Goal: Check status: Check status

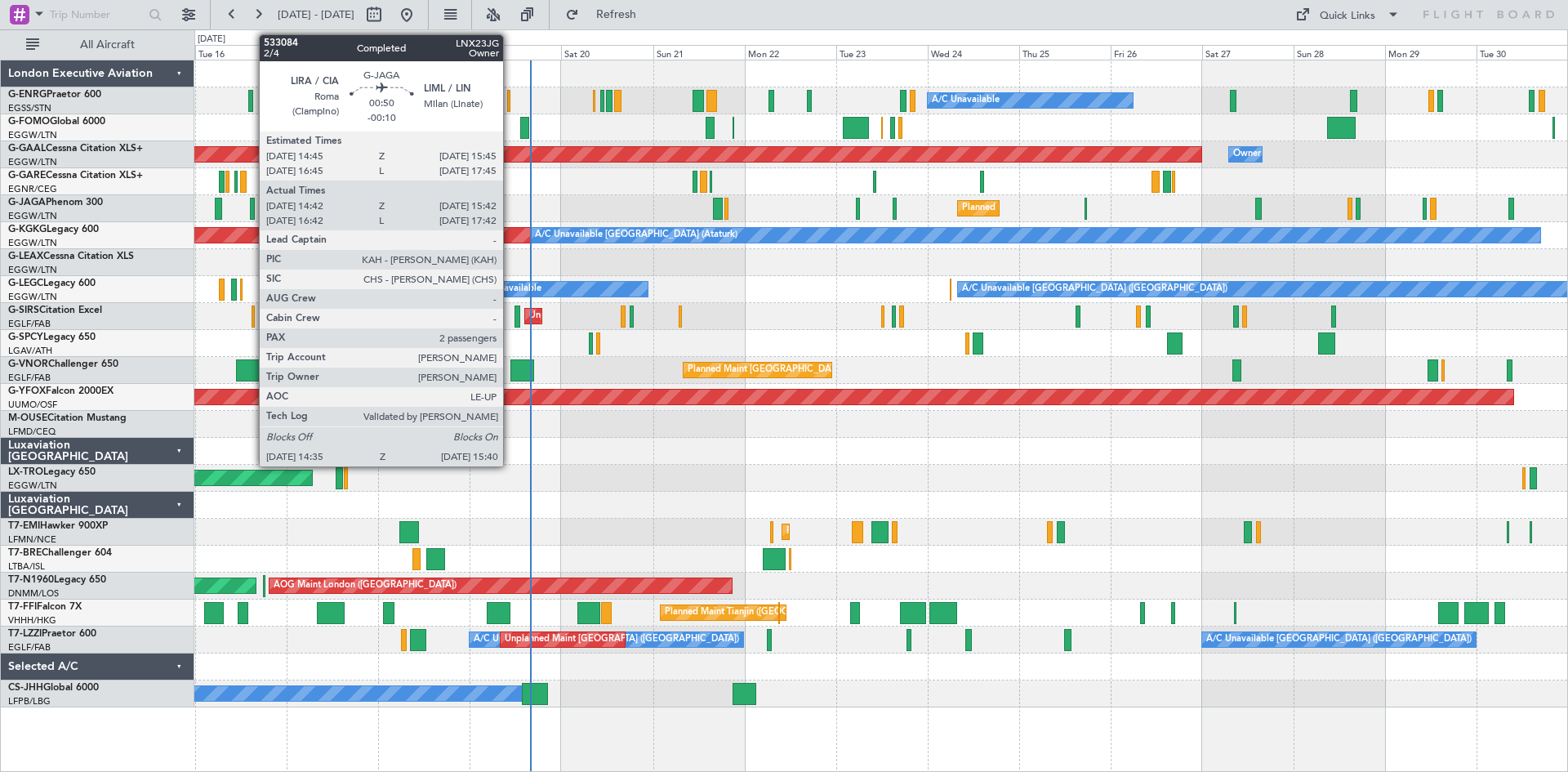
click at [251, 213] on div at bounding box center [252, 208] width 5 height 22
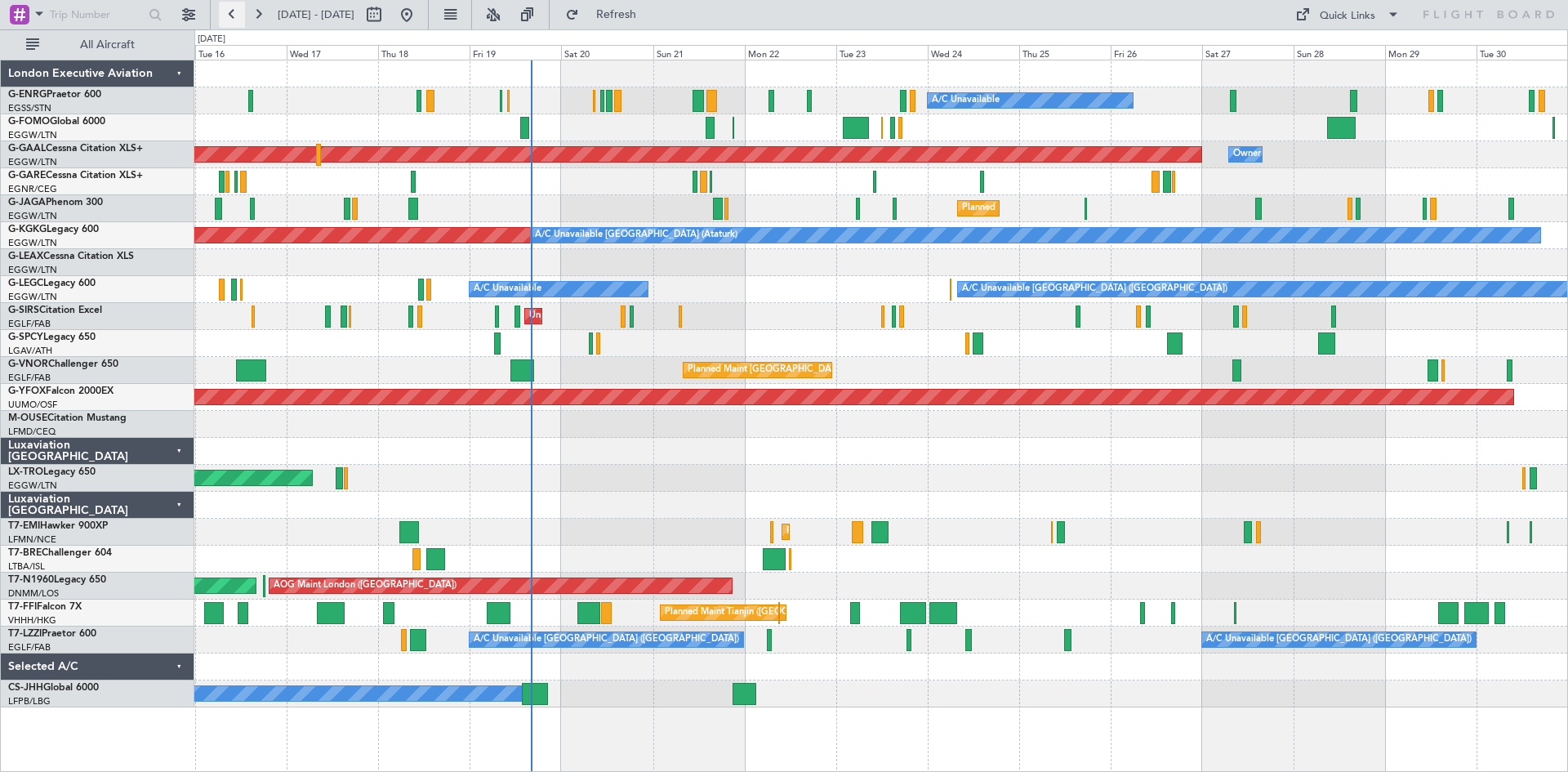
click at [235, 13] on button at bounding box center [231, 14] width 26 height 26
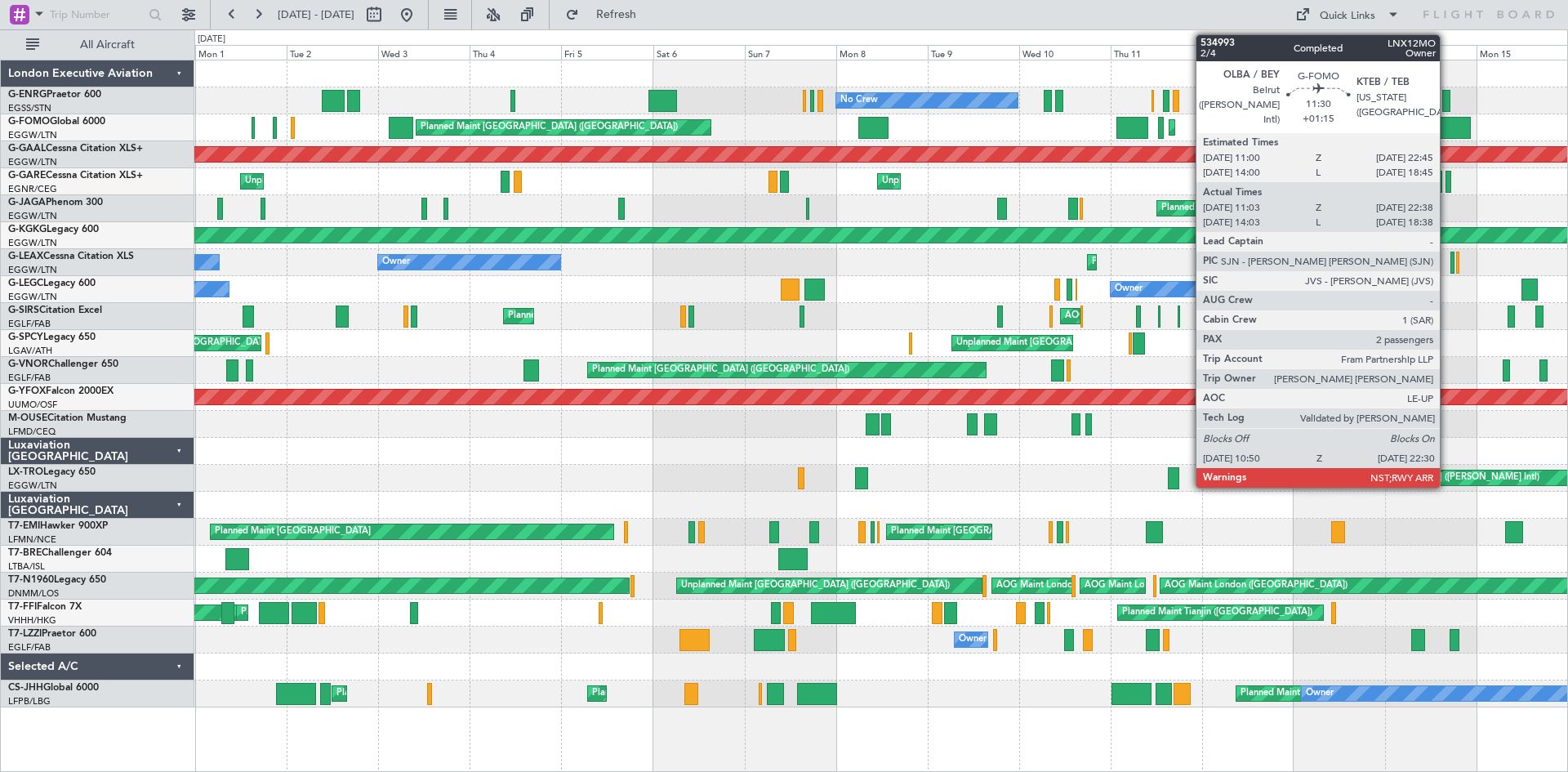
click at [1447, 134] on div at bounding box center [1447, 127] width 45 height 22
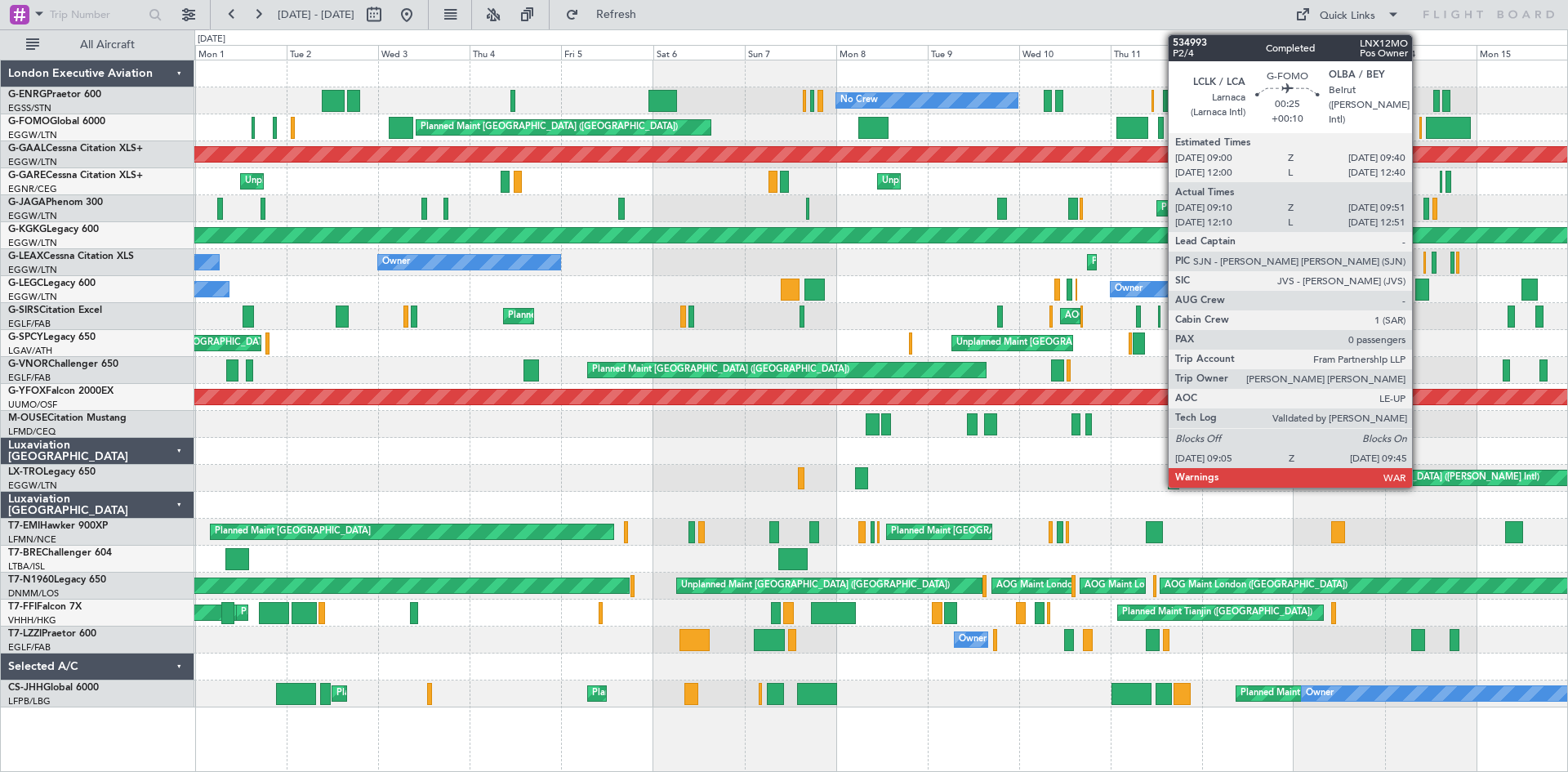
click at [1420, 131] on div at bounding box center [1420, 127] width 3 height 22
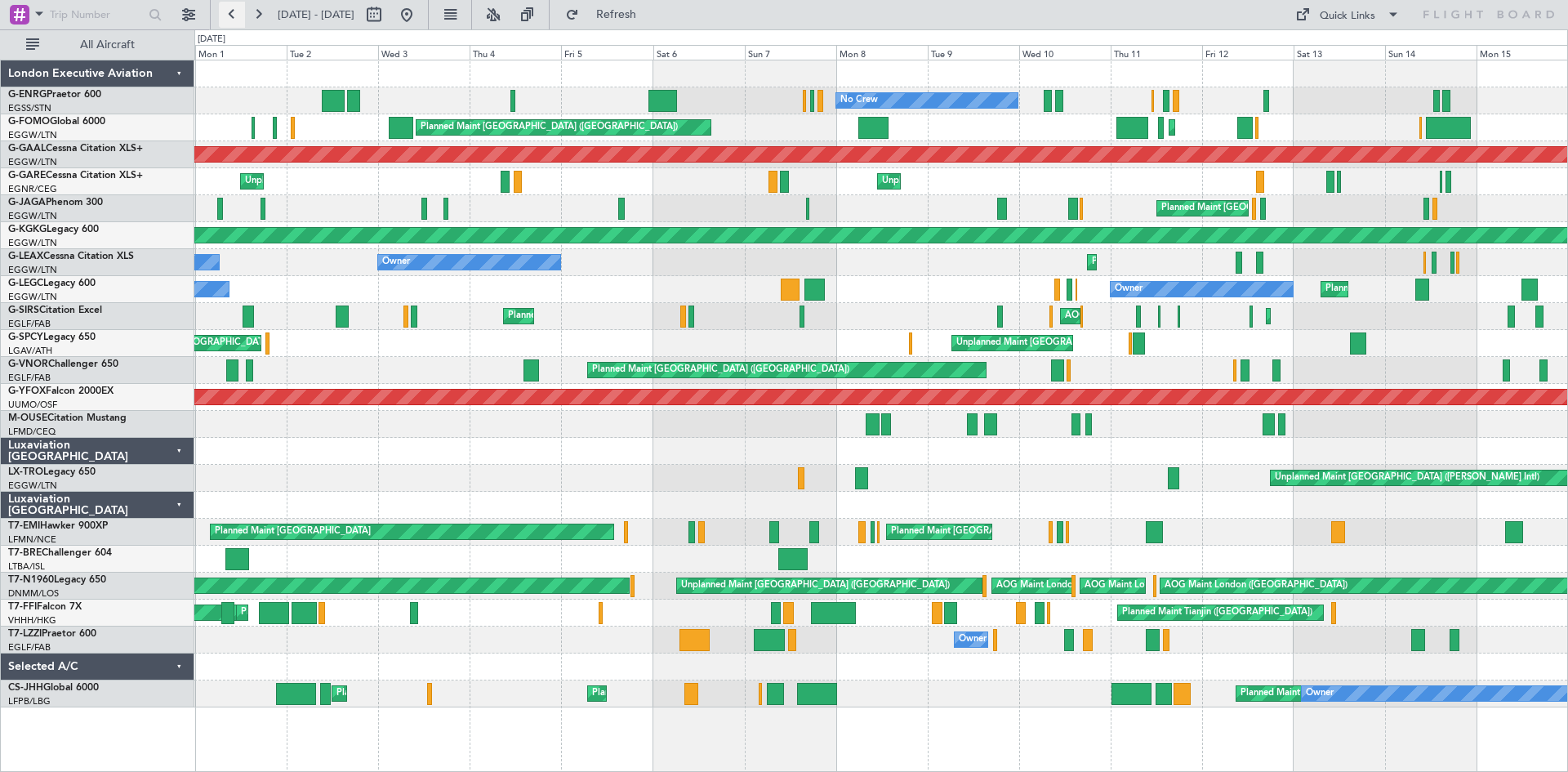
click at [226, 11] on button at bounding box center [231, 14] width 26 height 26
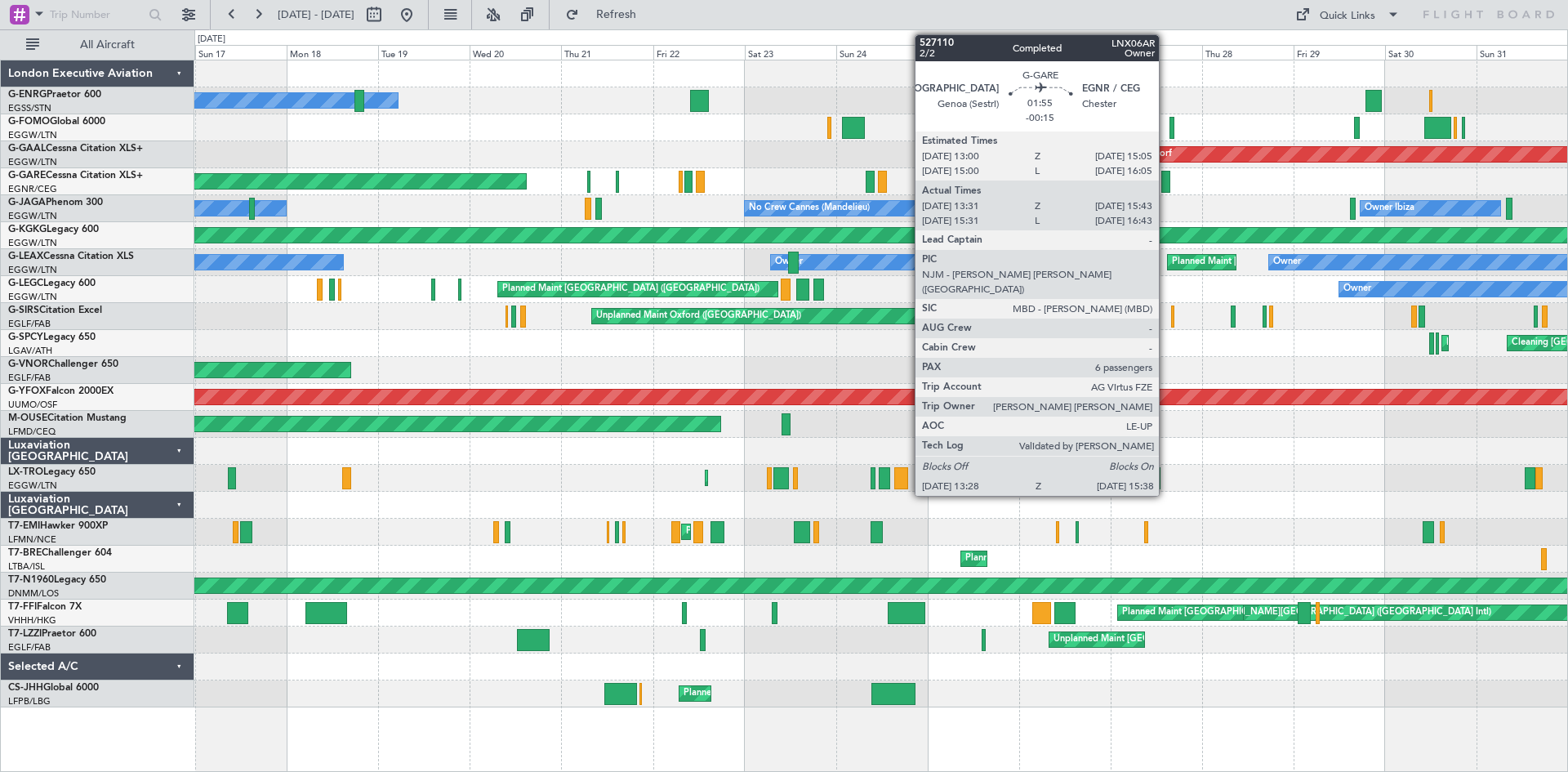
click at [1166, 184] on div at bounding box center [1165, 181] width 9 height 22
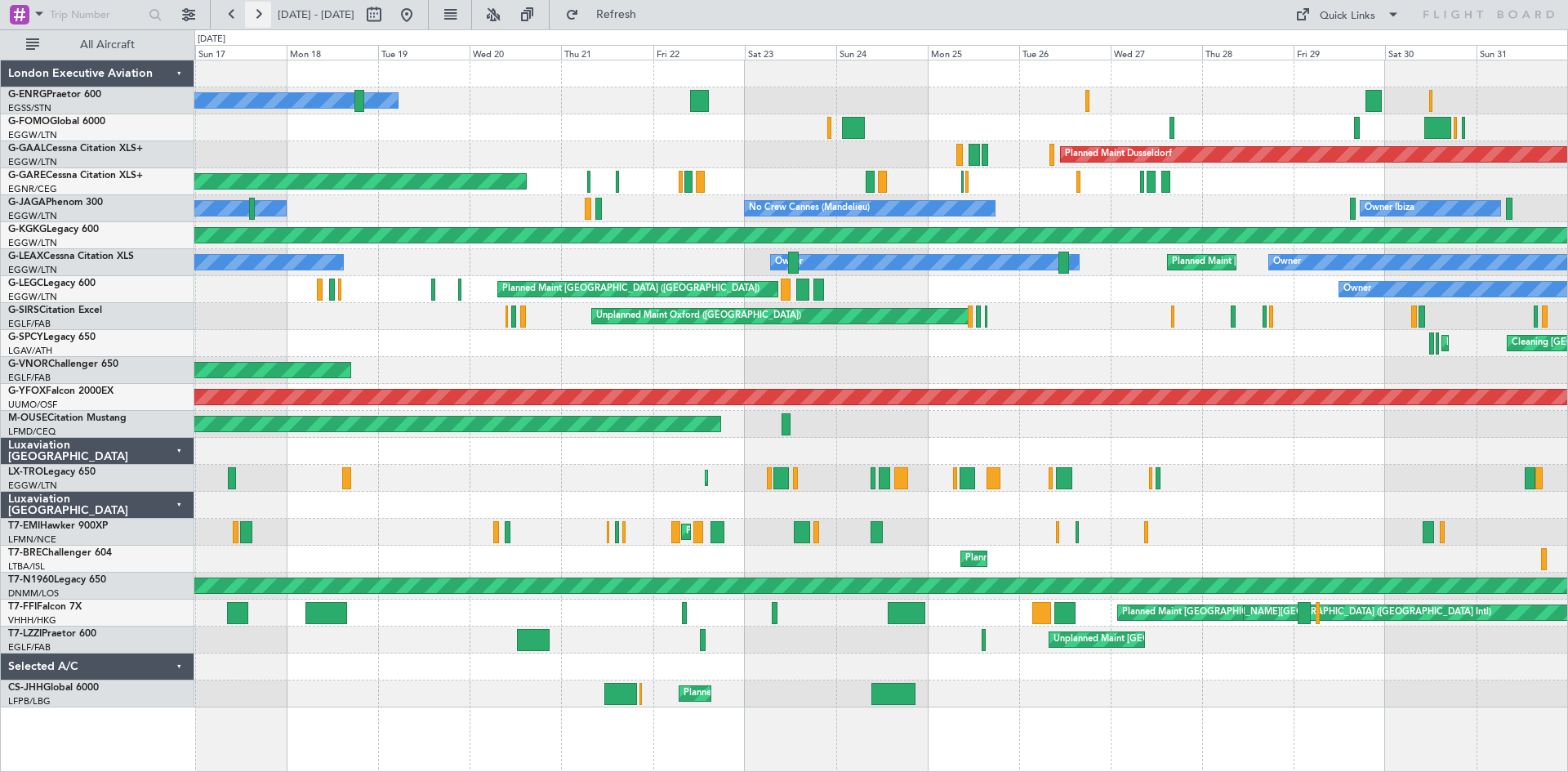
click at [267, 10] on button at bounding box center [258, 14] width 26 height 26
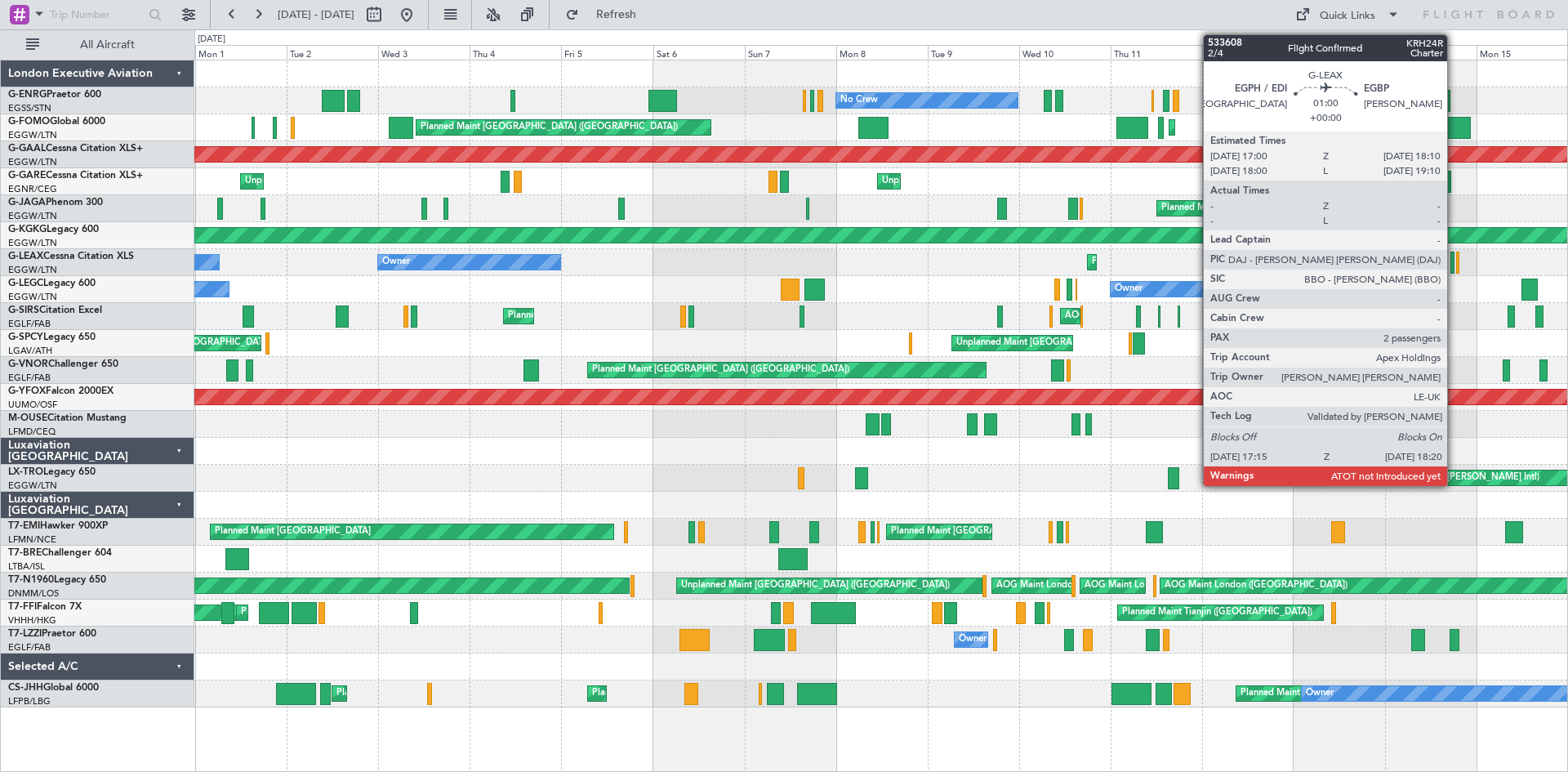
click at [1454, 262] on div at bounding box center [1452, 262] width 5 height 22
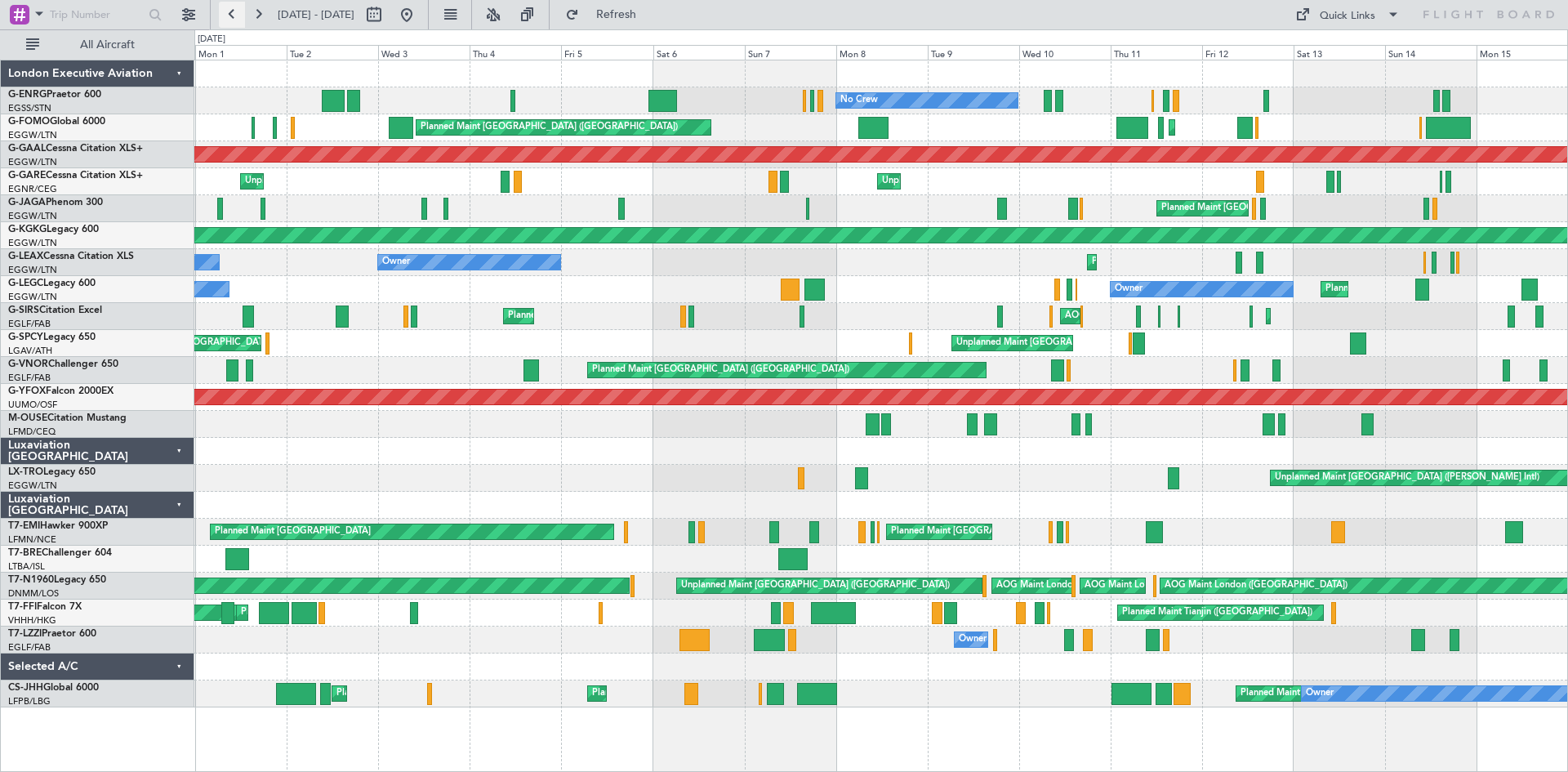
click at [227, 21] on button at bounding box center [231, 14] width 26 height 26
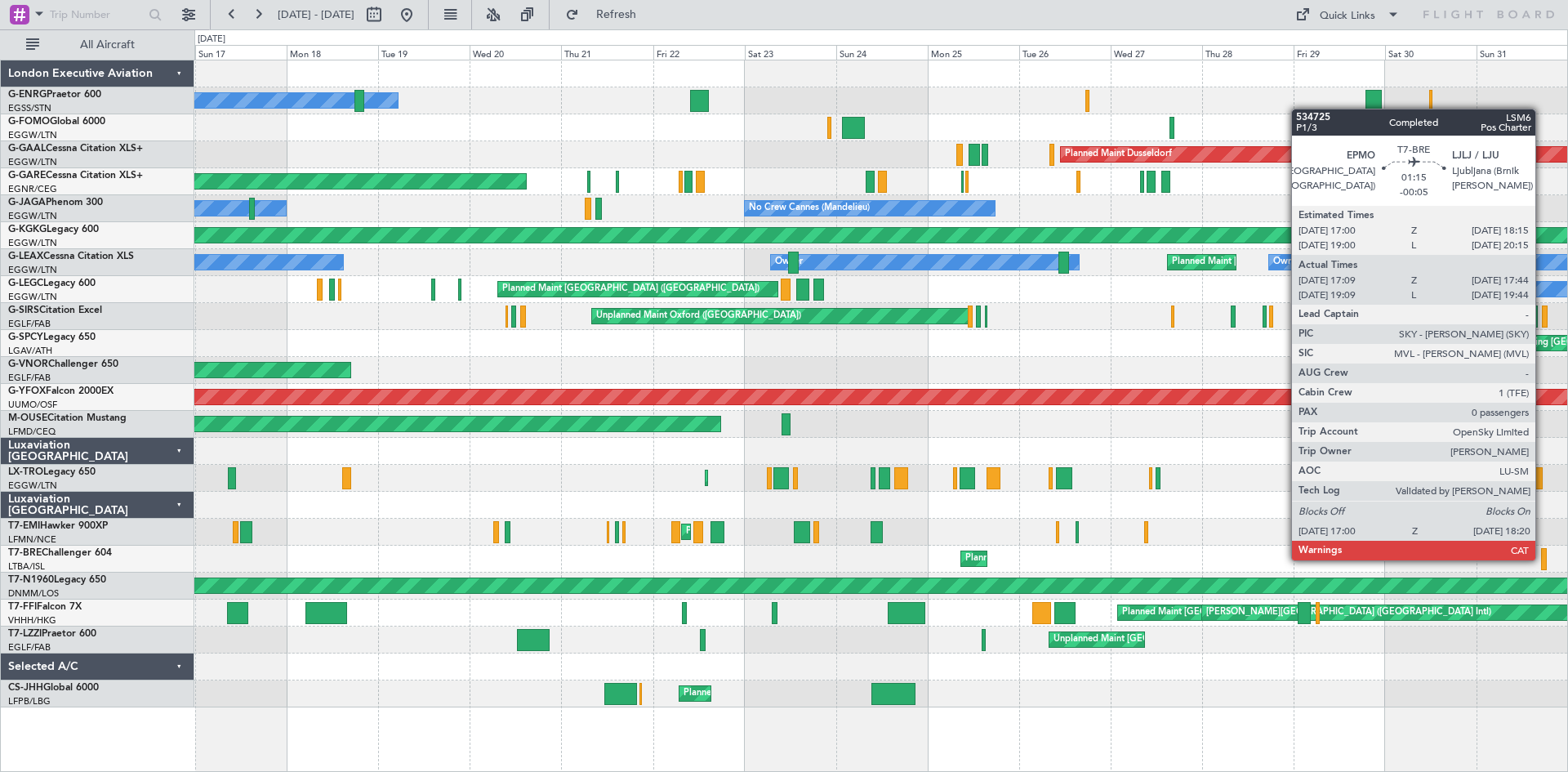
click at [1542, 558] on div at bounding box center [1544, 558] width 6 height 22
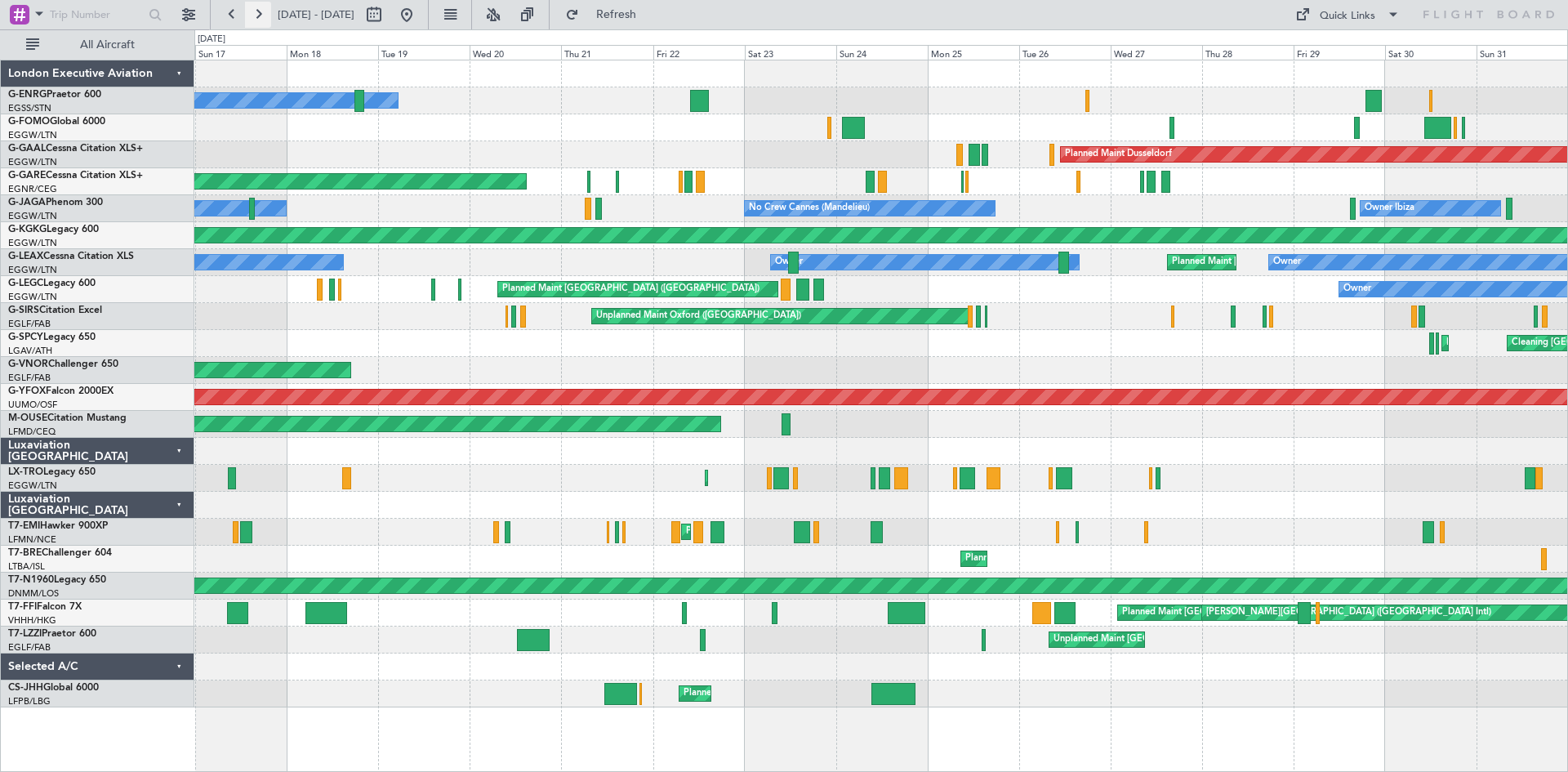
click at [258, 22] on button at bounding box center [258, 14] width 26 height 26
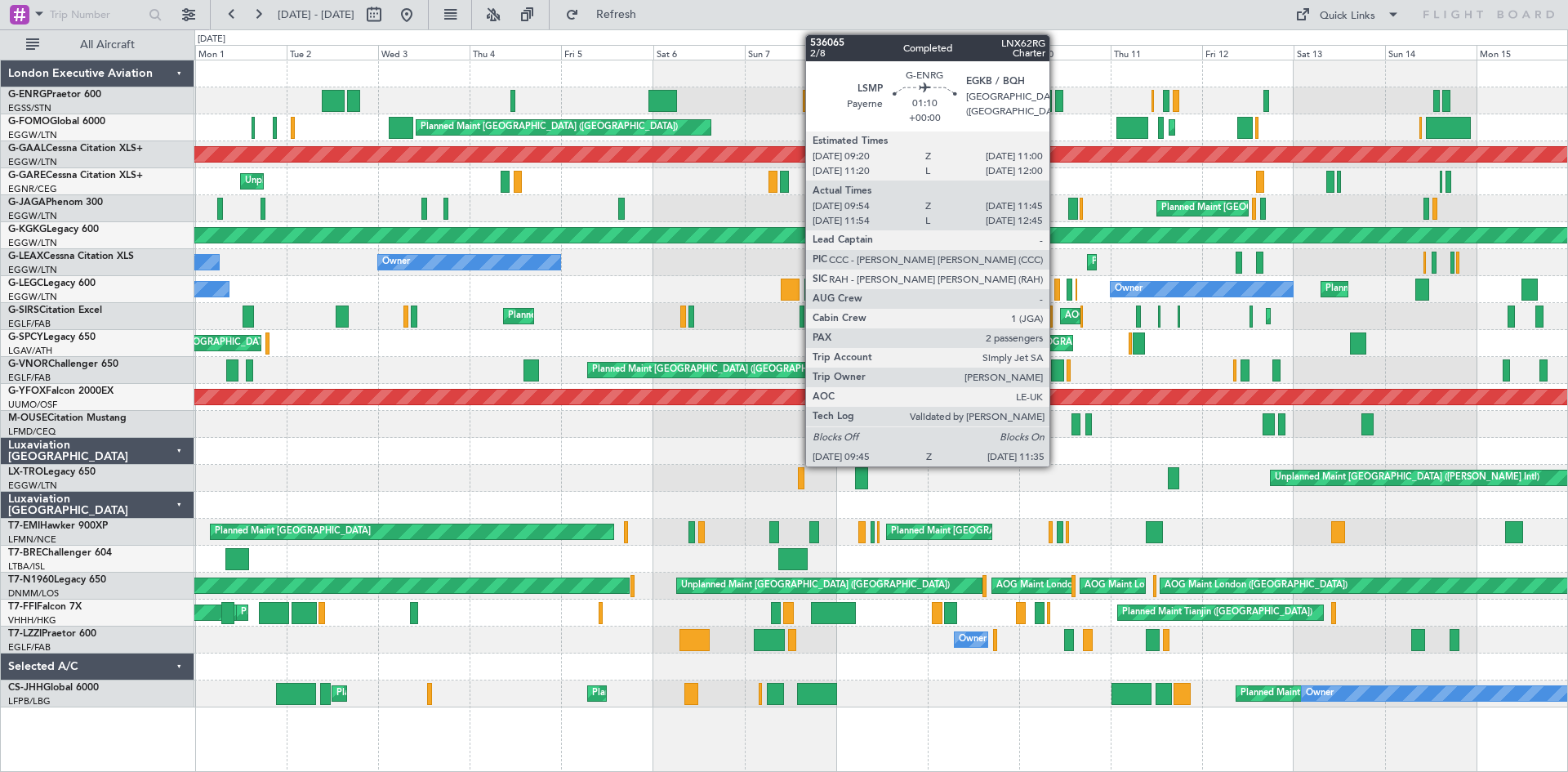
click at [1057, 98] on div at bounding box center [1058, 101] width 8 height 22
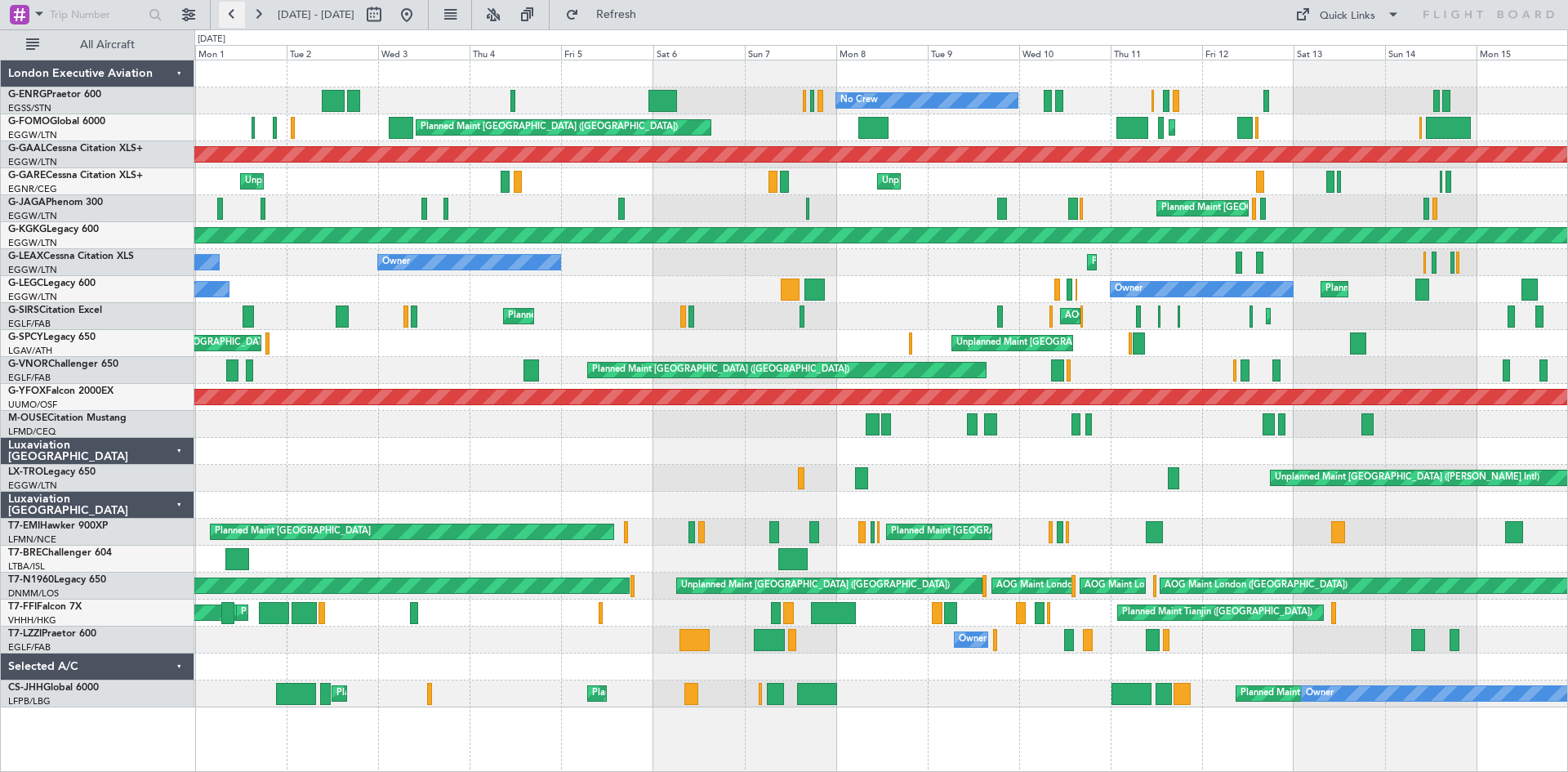
click at [236, 15] on button at bounding box center [231, 14] width 26 height 26
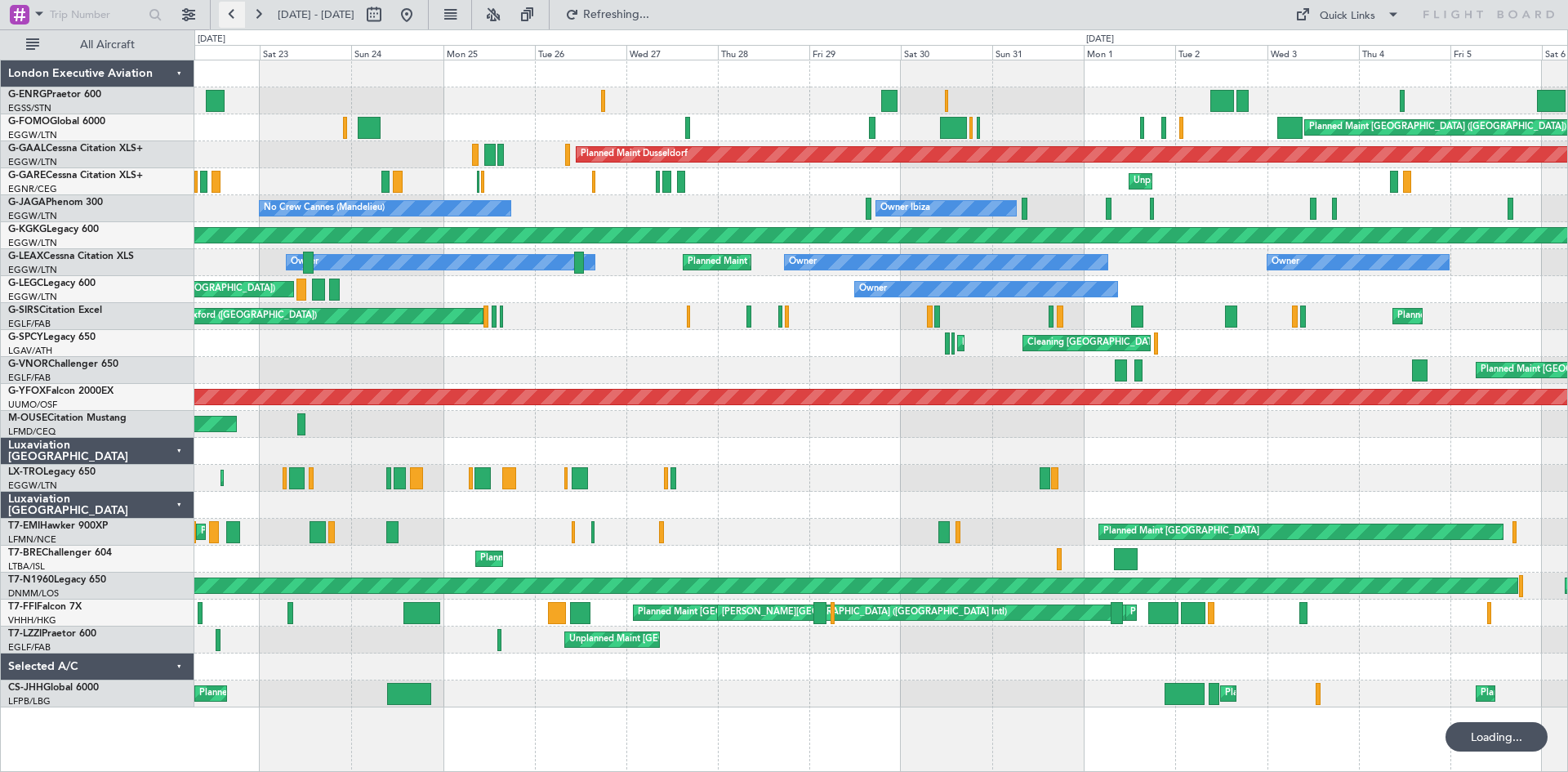
click at [236, 16] on button at bounding box center [231, 14] width 26 height 26
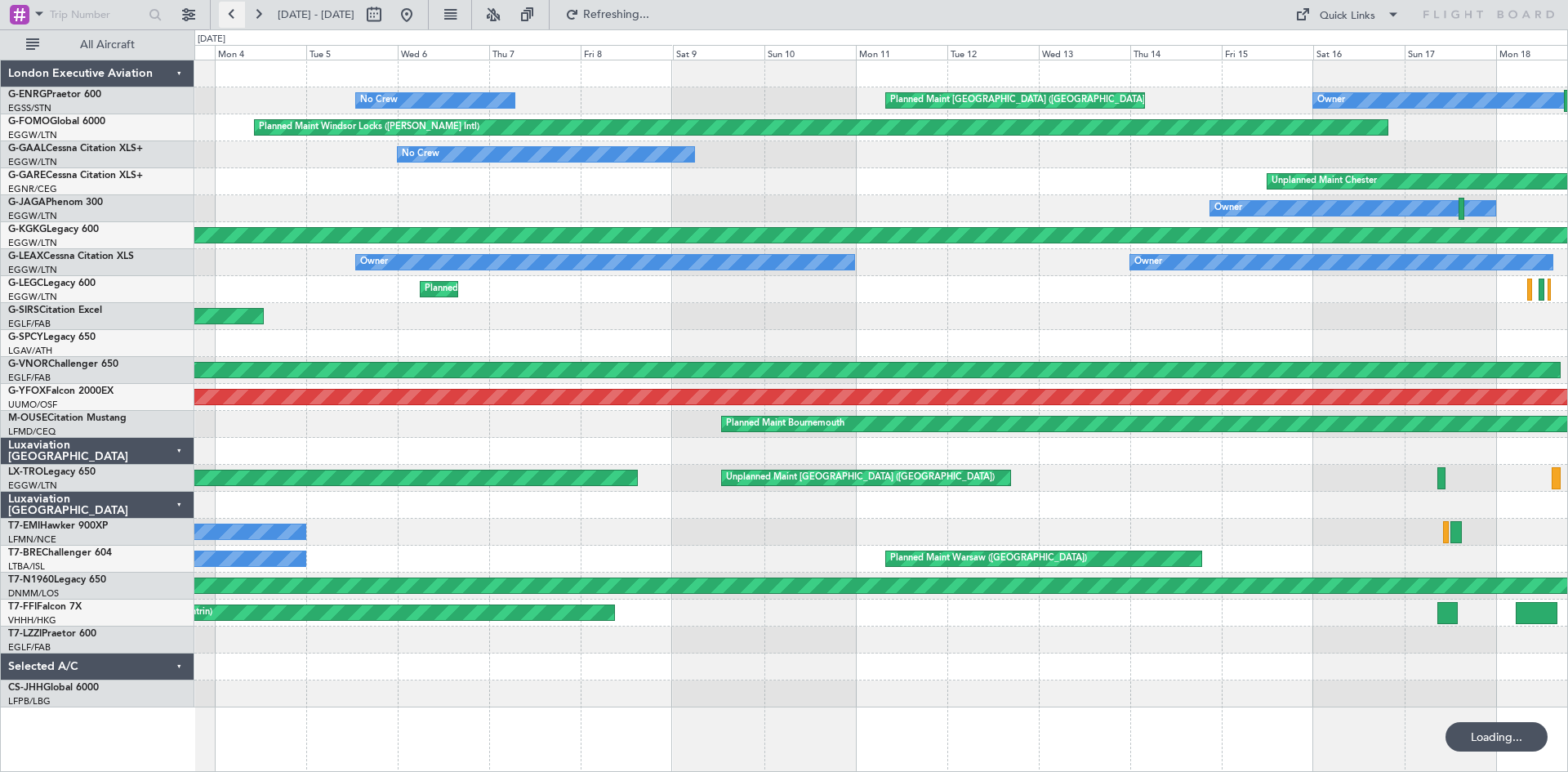
click at [236, 16] on button at bounding box center [231, 14] width 26 height 26
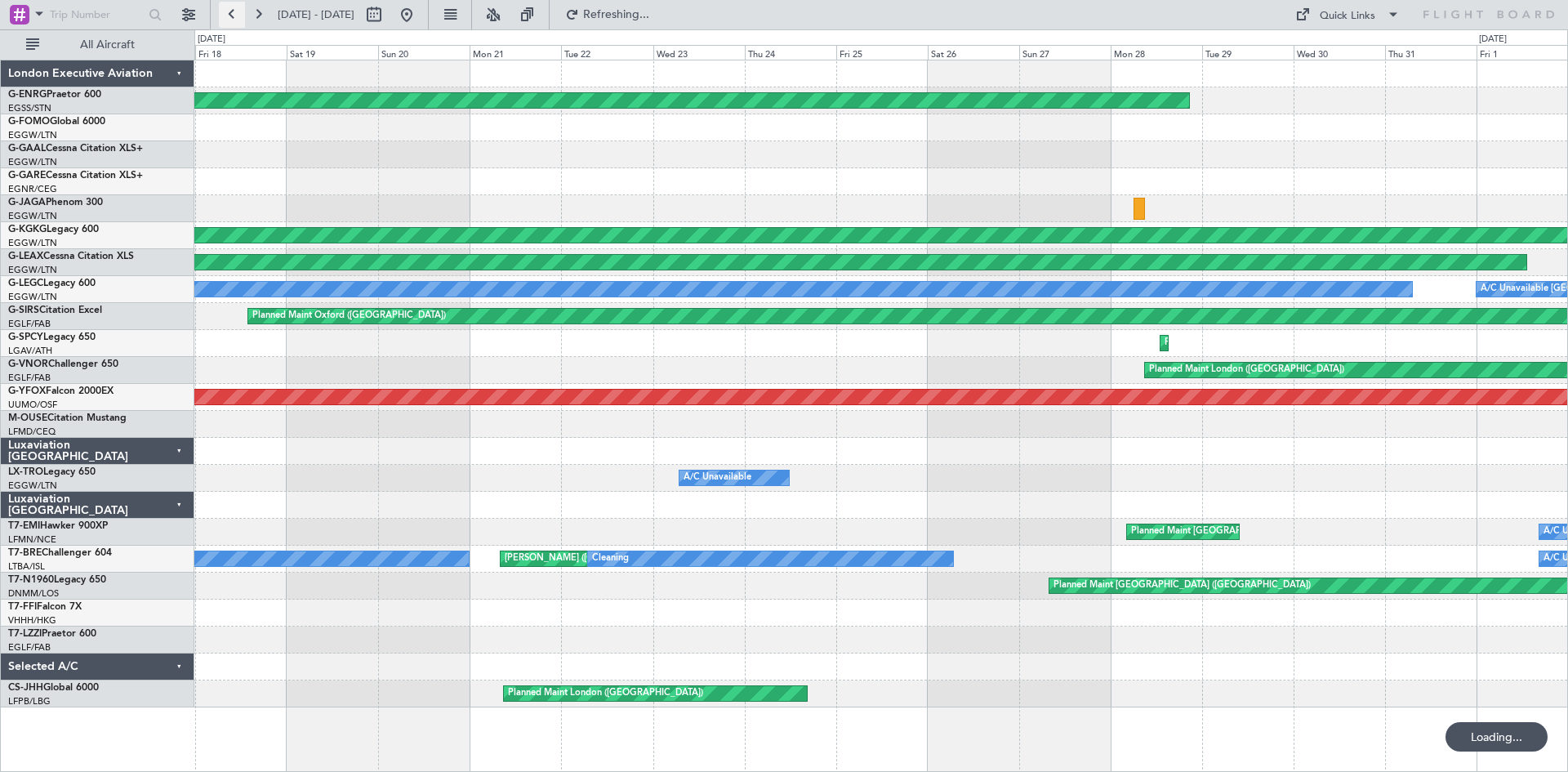
click at [236, 16] on button at bounding box center [231, 14] width 26 height 26
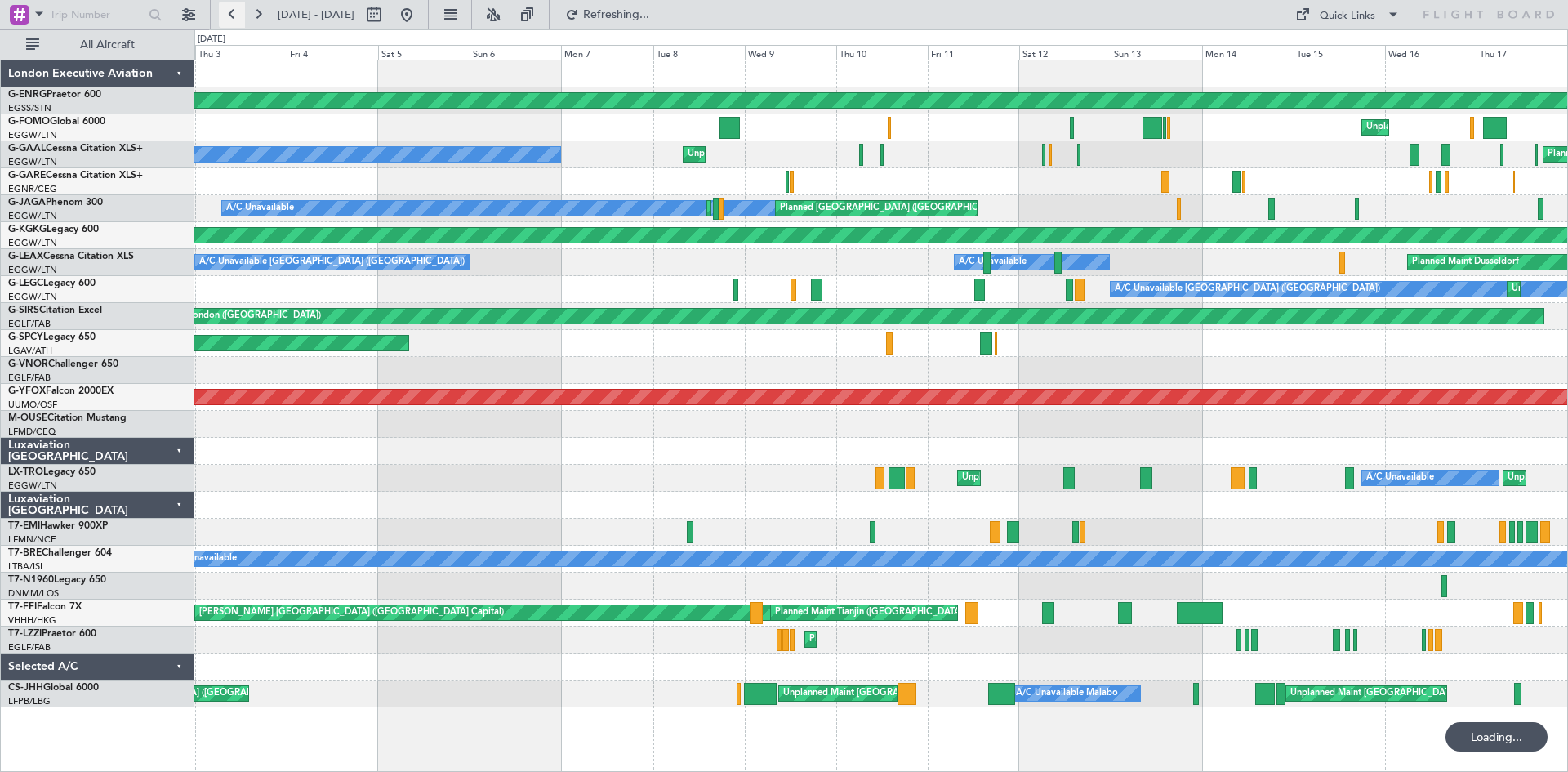
click at [236, 16] on button at bounding box center [231, 14] width 26 height 26
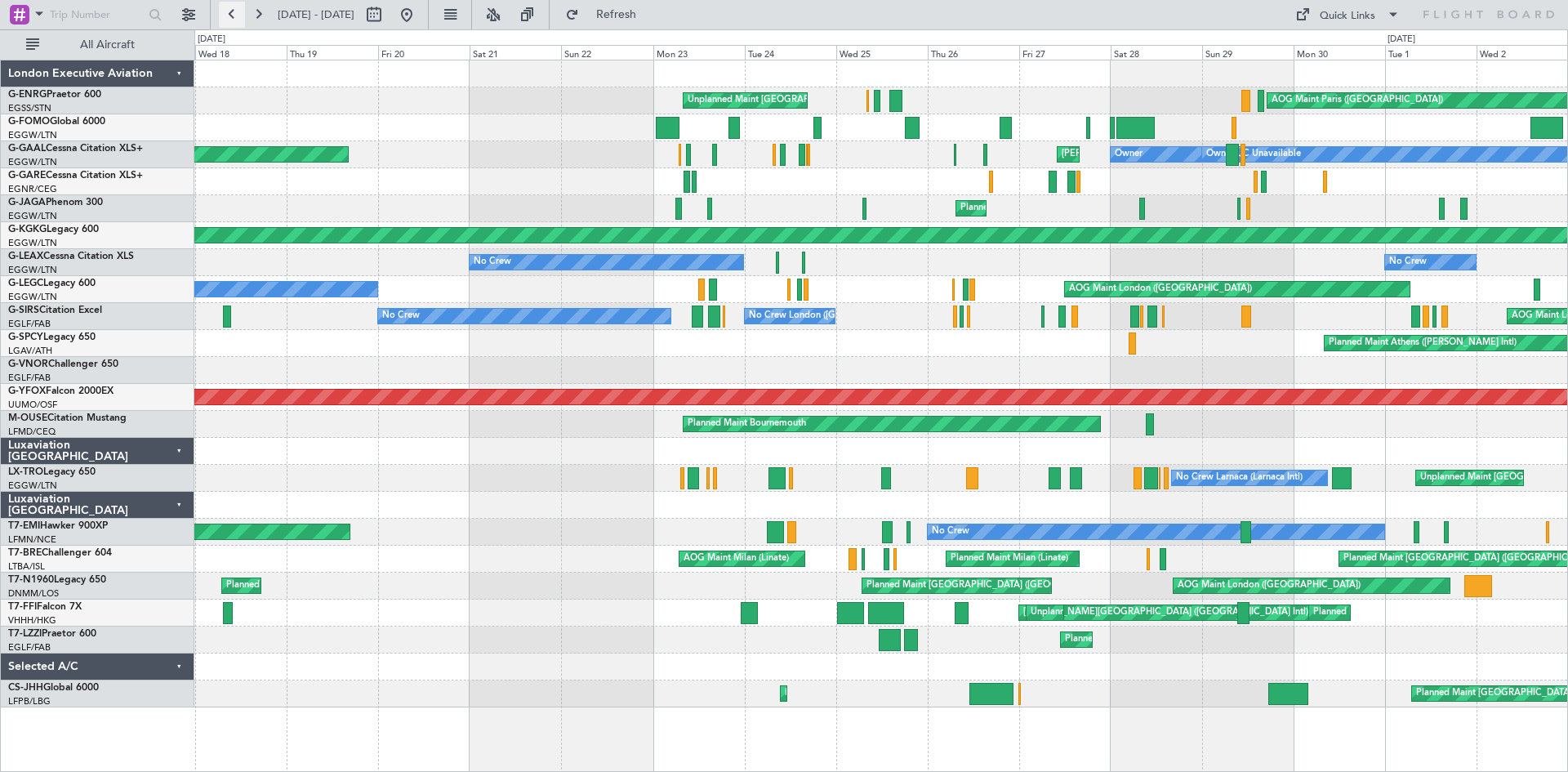
click at [236, 16] on button at bounding box center [231, 14] width 26 height 26
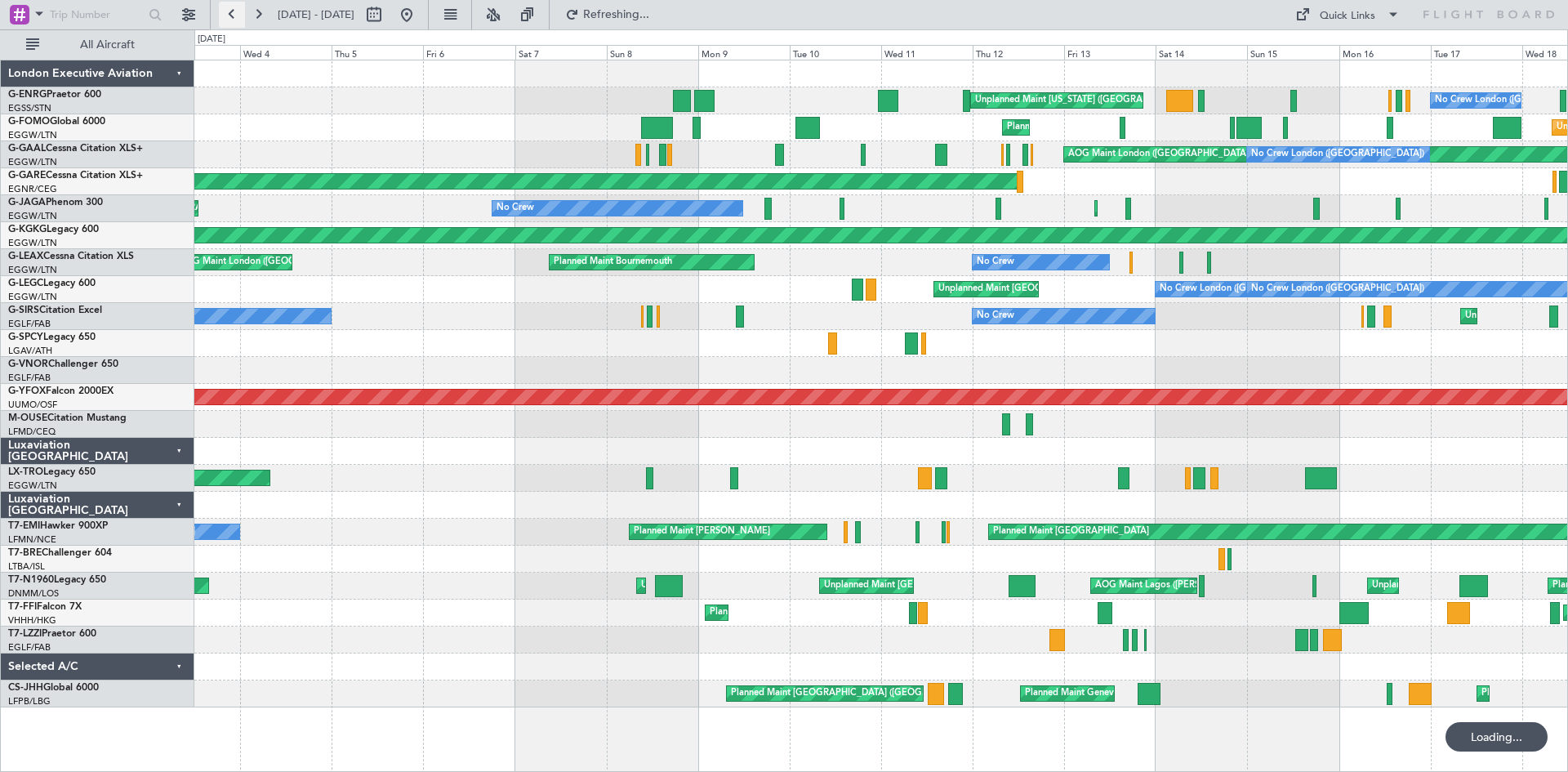
click at [236, 16] on button at bounding box center [231, 14] width 26 height 26
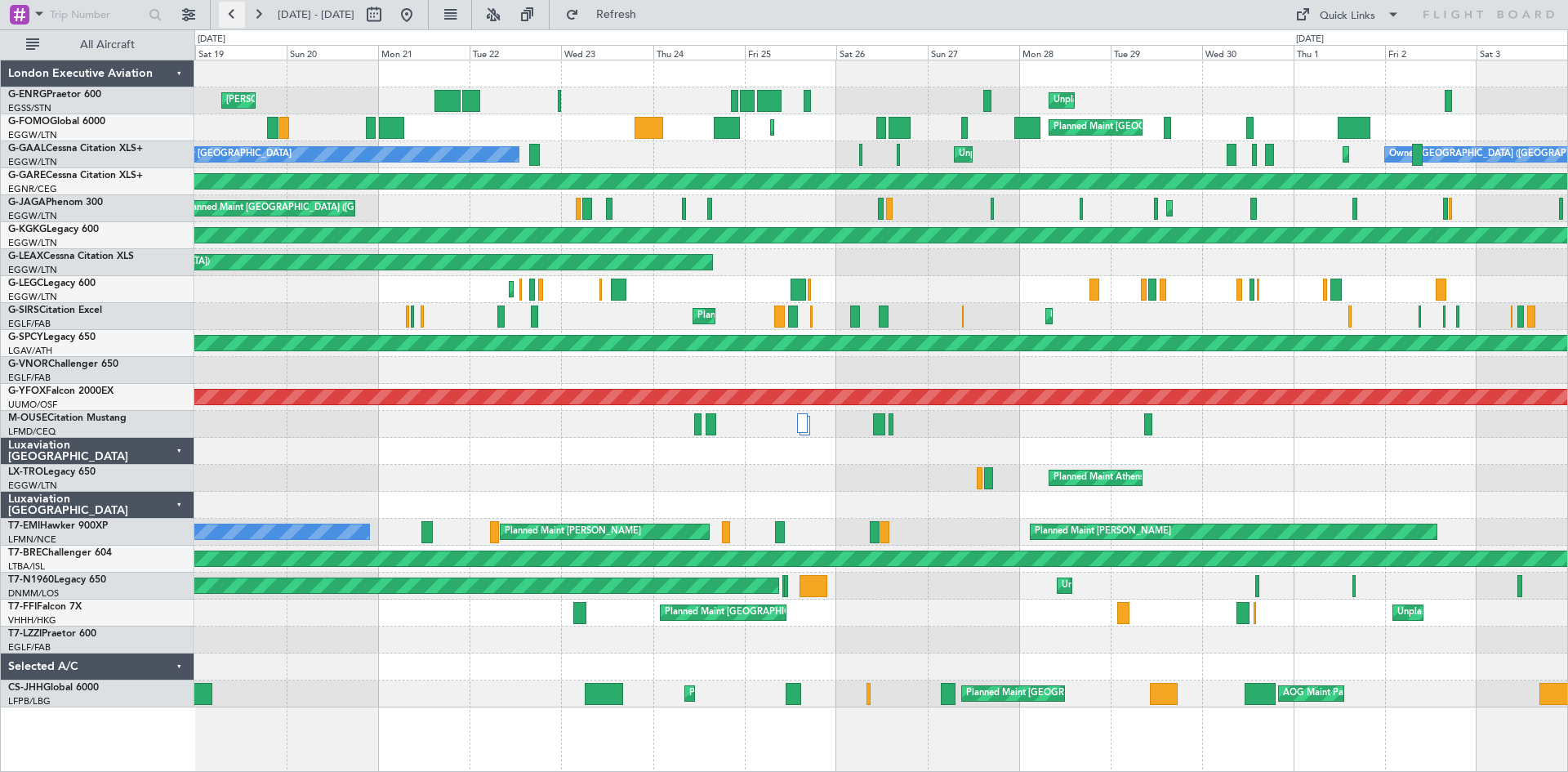
click at [230, 12] on button at bounding box center [231, 14] width 26 height 26
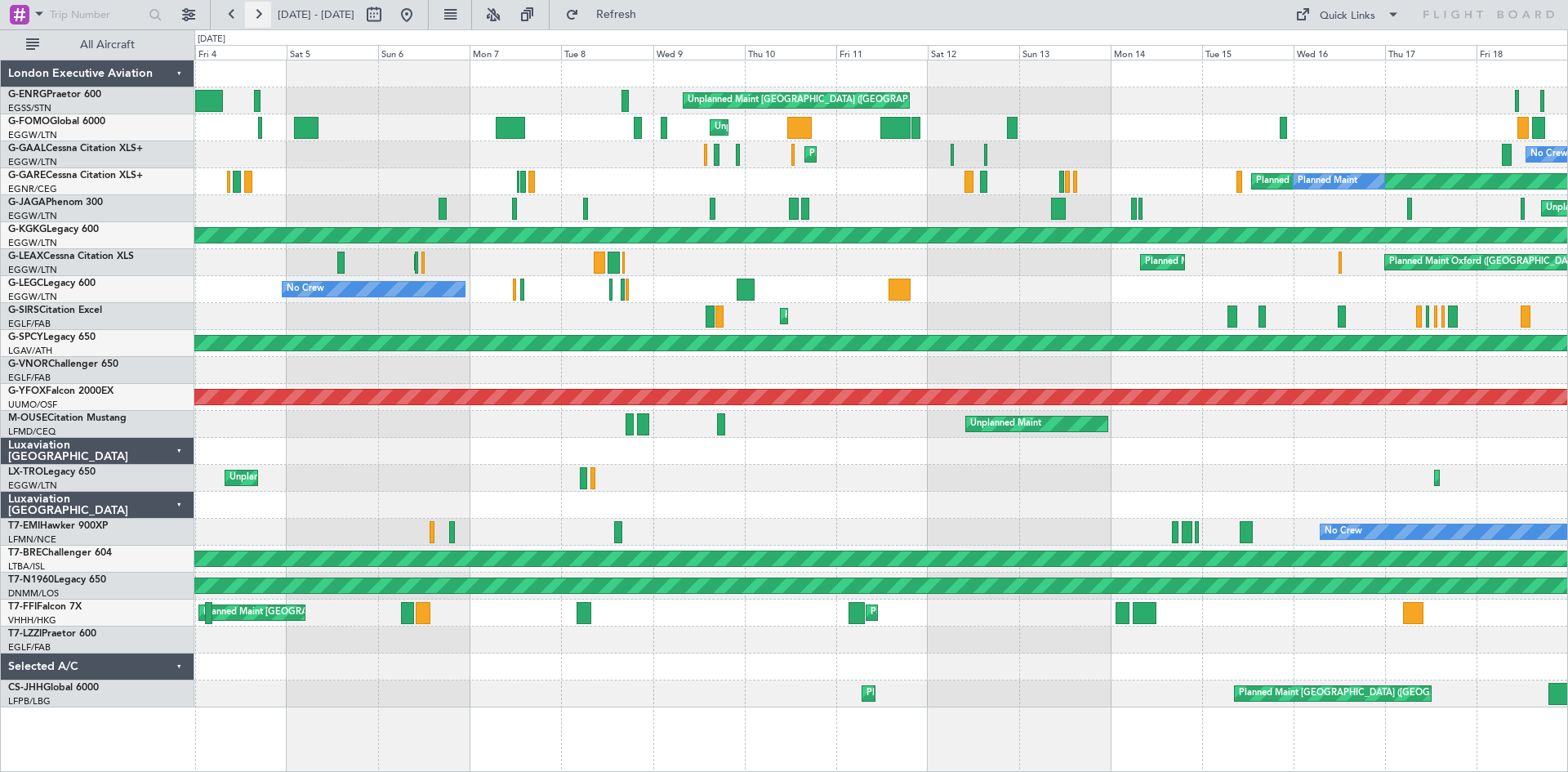
click at [261, 15] on button at bounding box center [258, 14] width 26 height 26
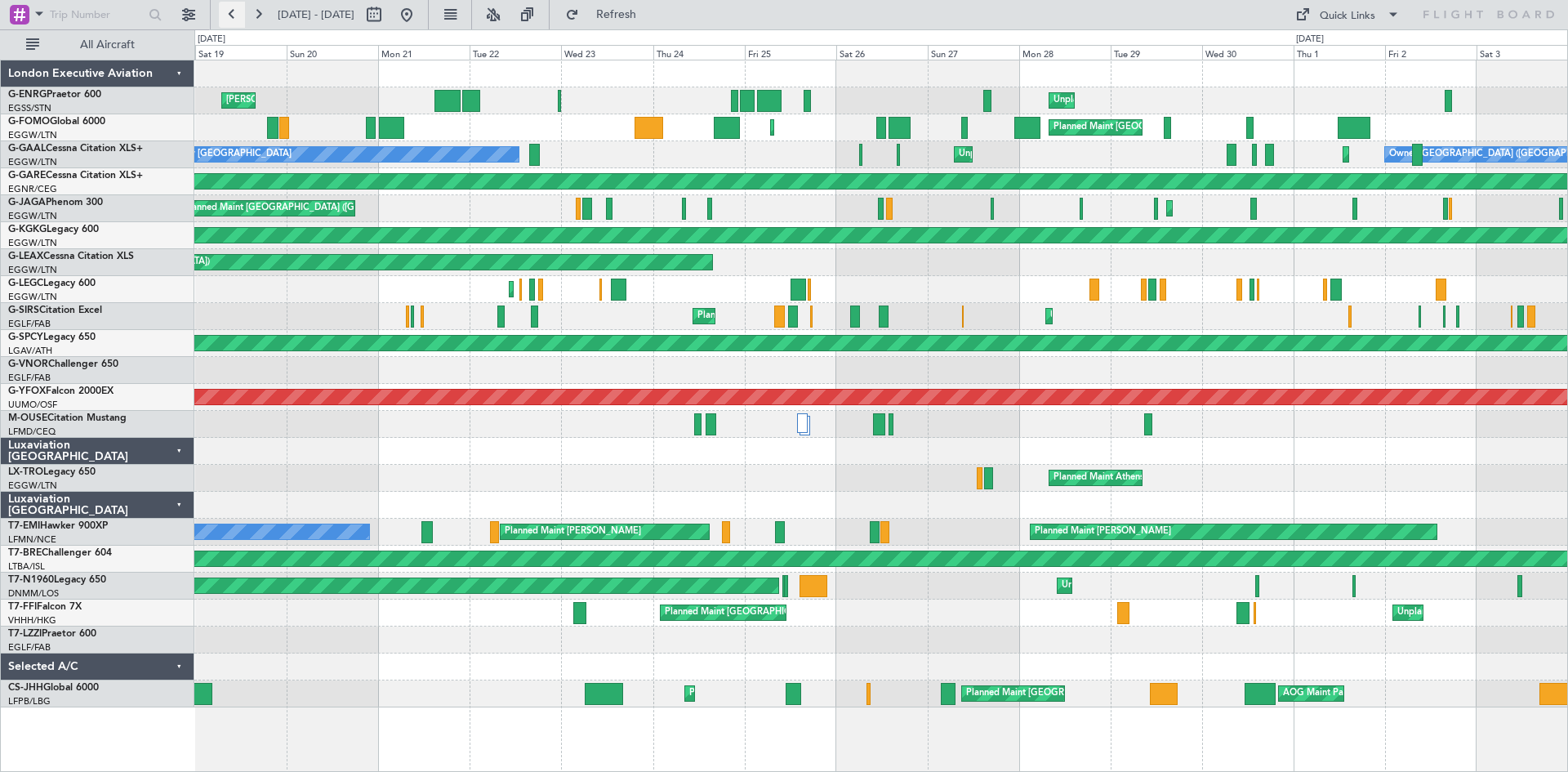
click at [237, 16] on button at bounding box center [231, 14] width 26 height 26
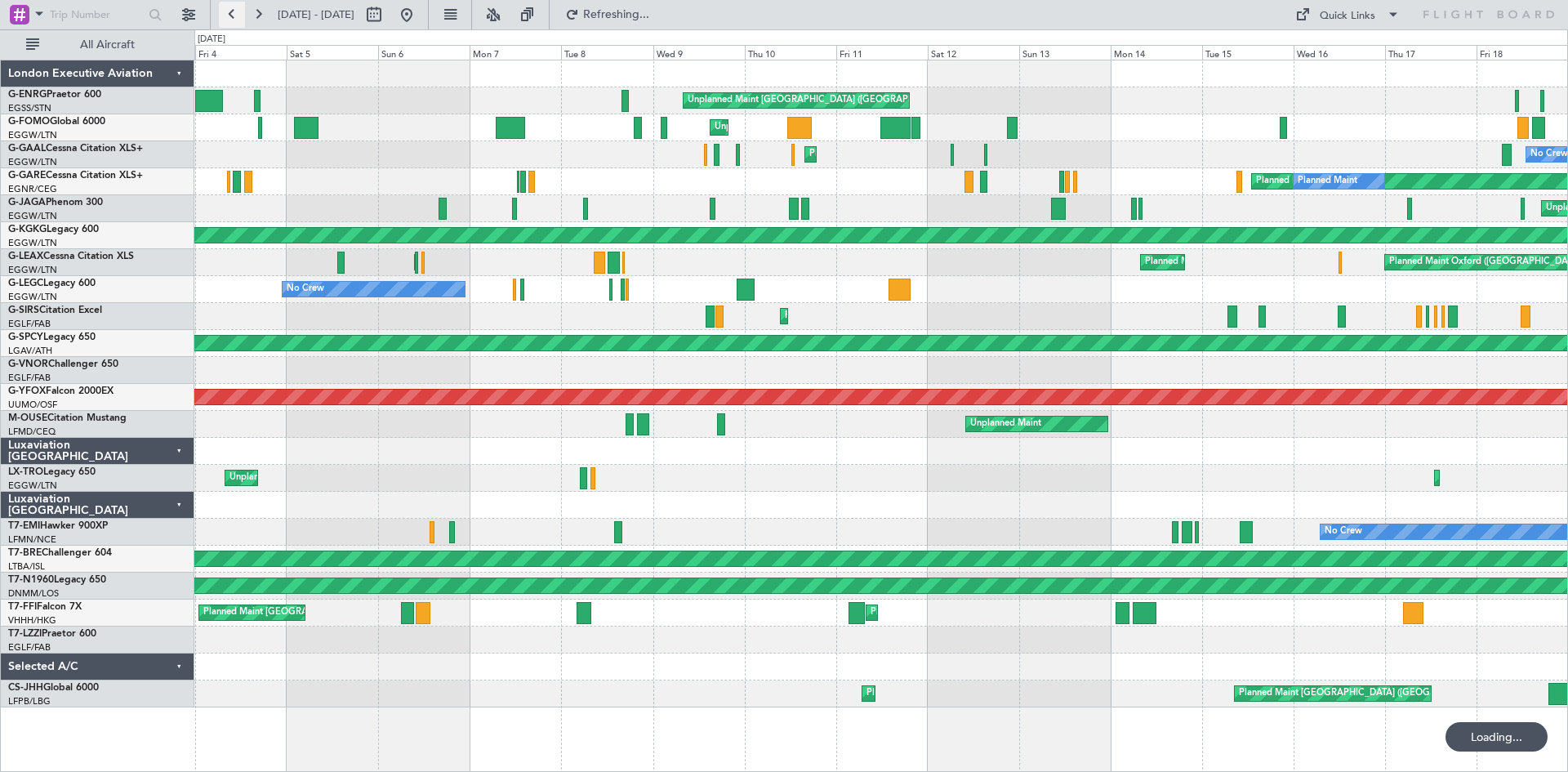
click at [237, 16] on button at bounding box center [231, 14] width 26 height 26
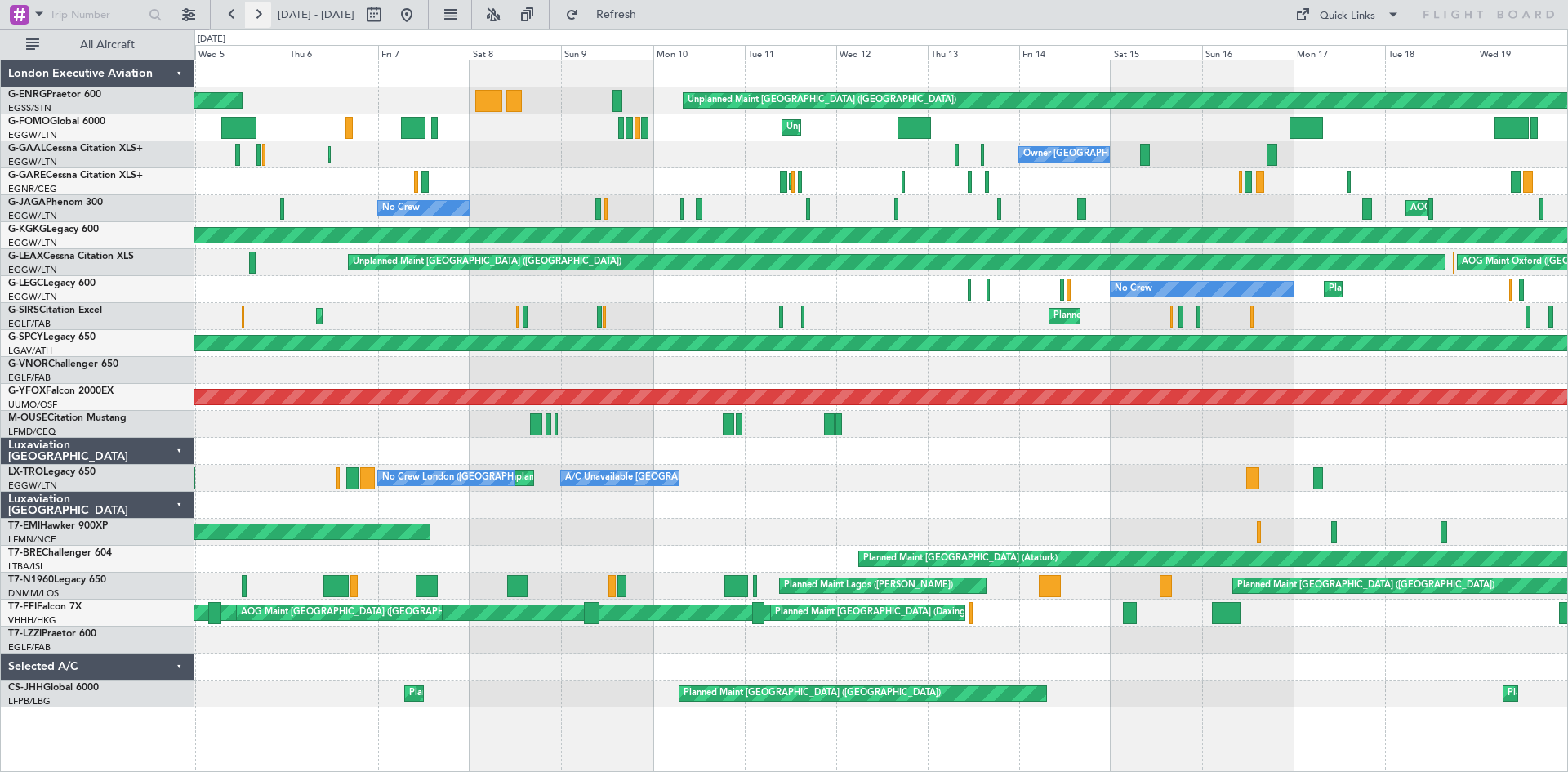
click at [256, 5] on button at bounding box center [258, 14] width 26 height 26
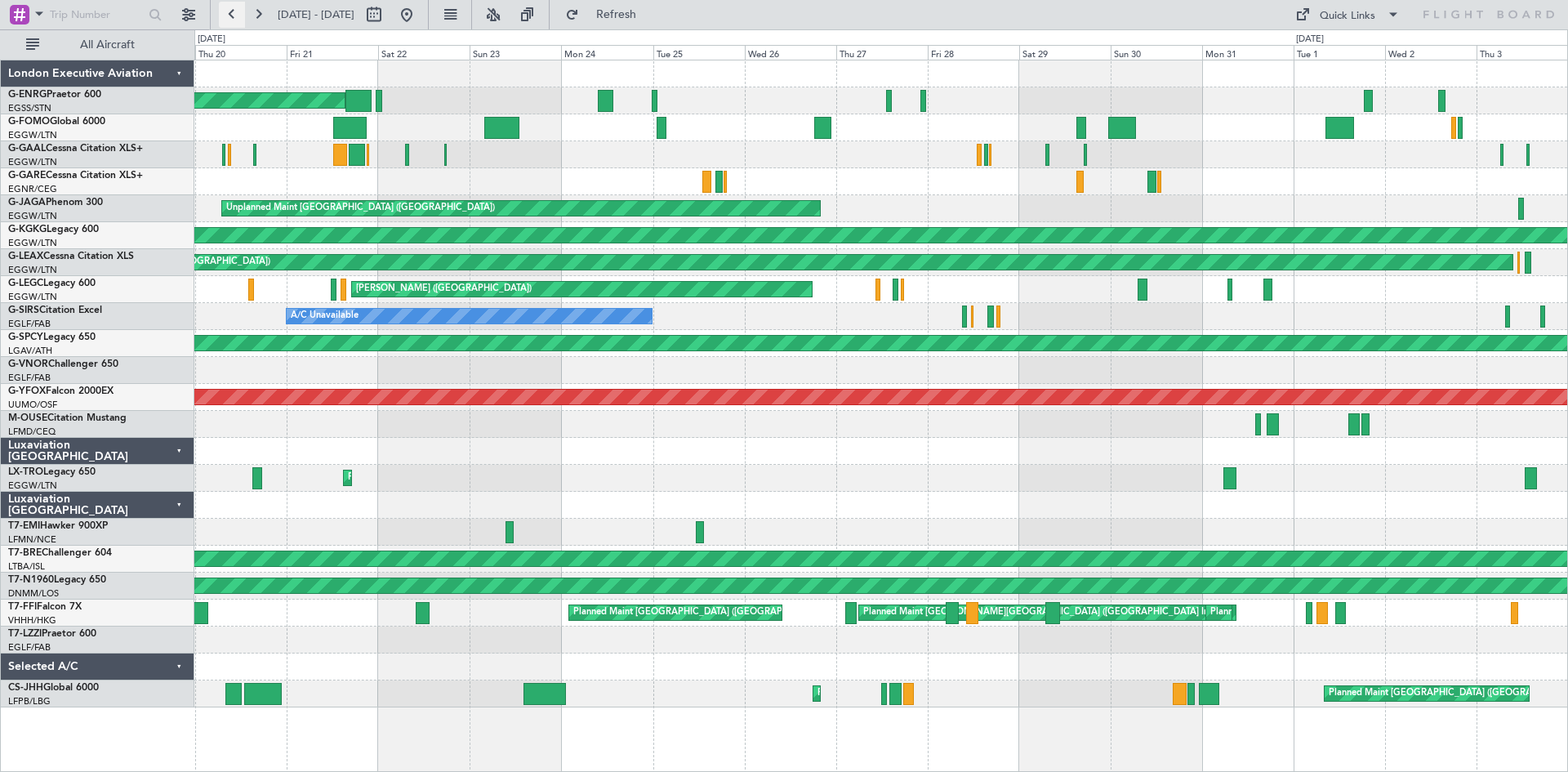
click at [231, 14] on button at bounding box center [231, 14] width 26 height 26
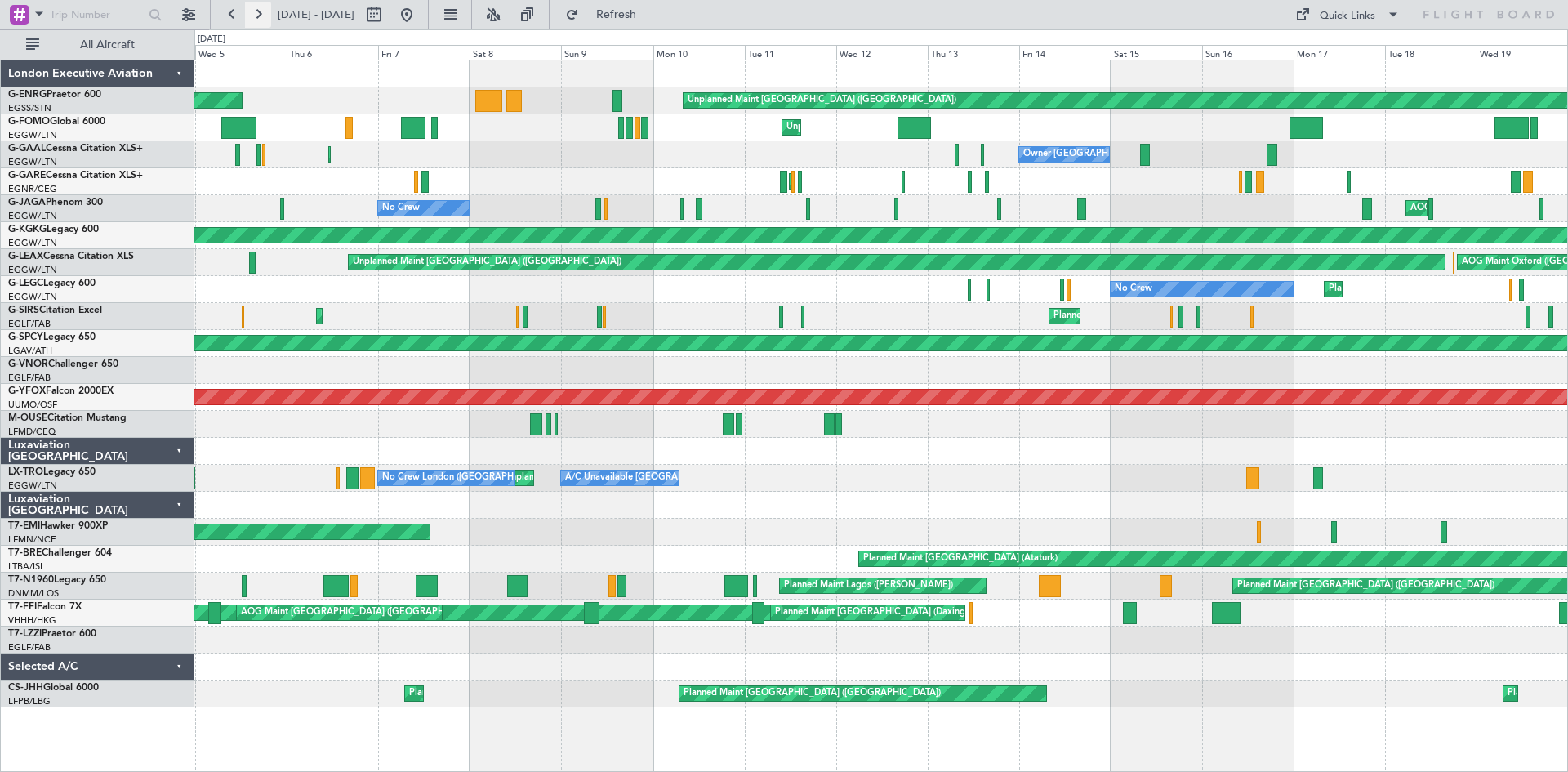
click at [260, 18] on button at bounding box center [258, 14] width 26 height 26
